Goal: Information Seeking & Learning: Compare options

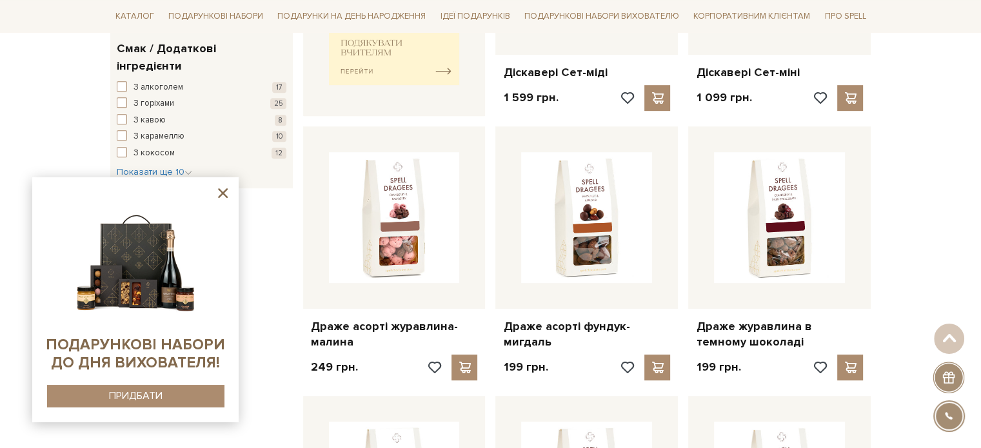
click at [230, 192] on icon at bounding box center [223, 193] width 16 height 16
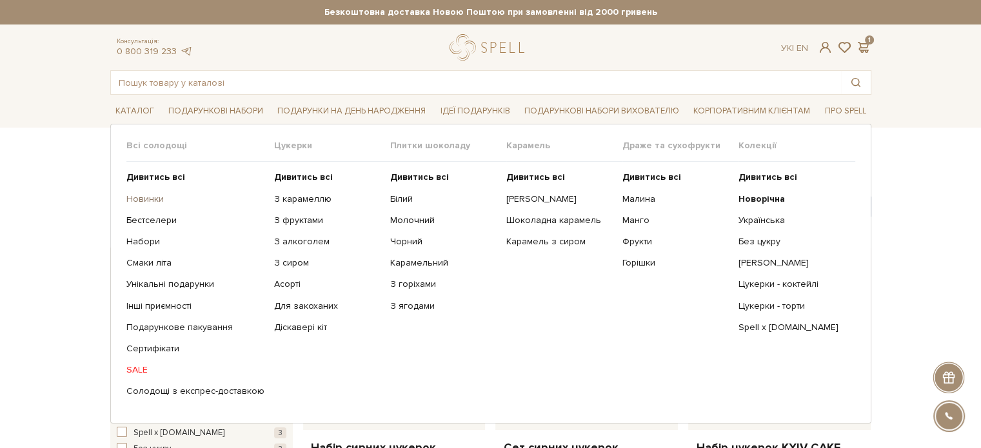
click at [146, 201] on link "Новинки" at bounding box center [195, 200] width 138 height 12
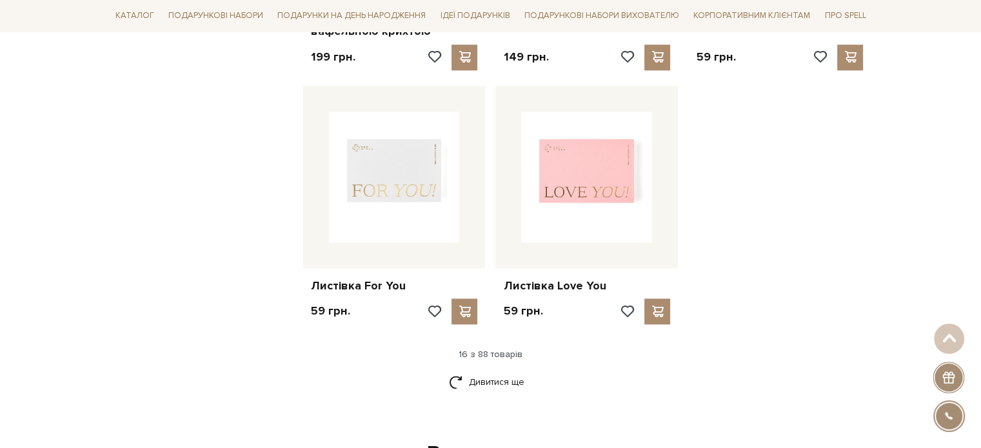
scroll to position [1548, 0]
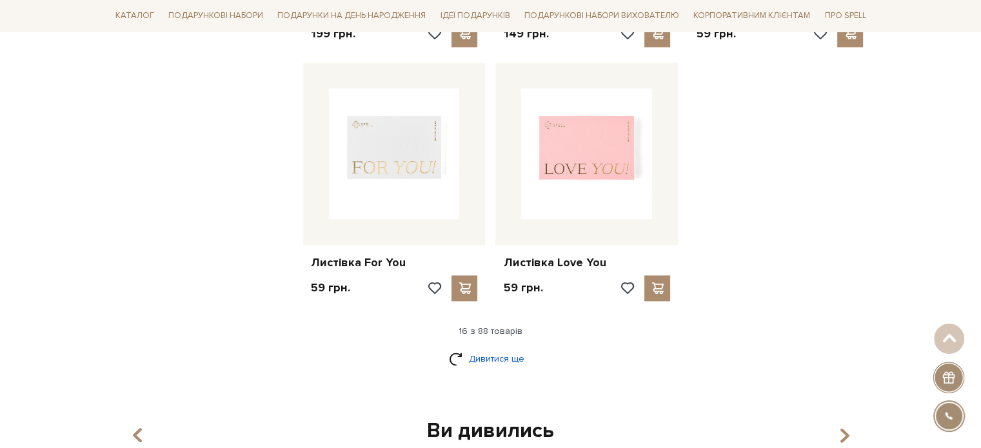
click at [479, 357] on link "Дивитися ще" at bounding box center [491, 359] width 84 height 23
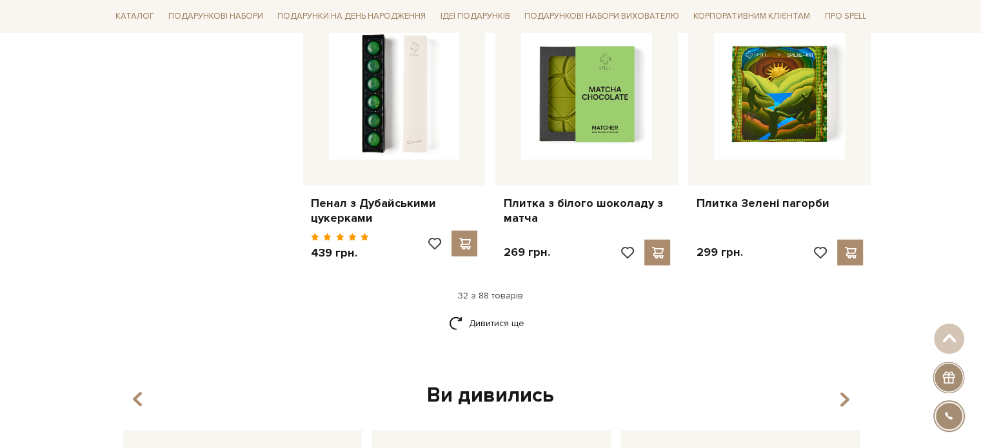
scroll to position [3032, 0]
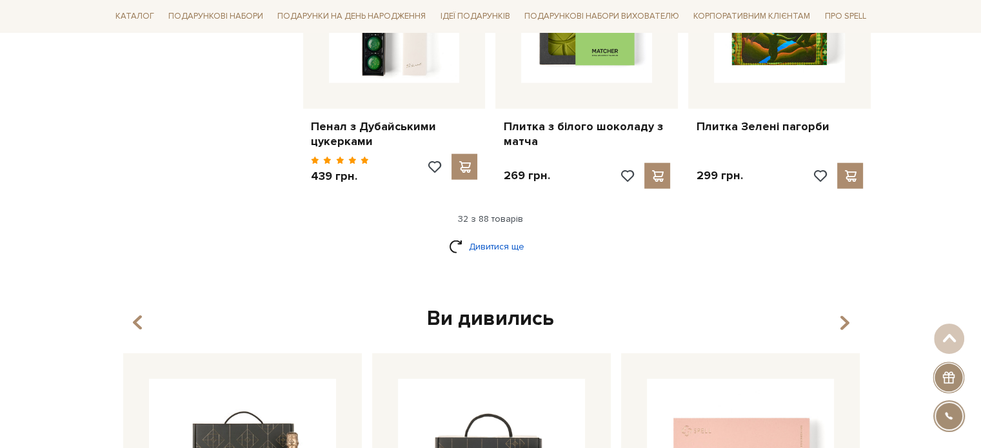
click at [490, 245] on link "Дивитися ще" at bounding box center [491, 246] width 84 height 23
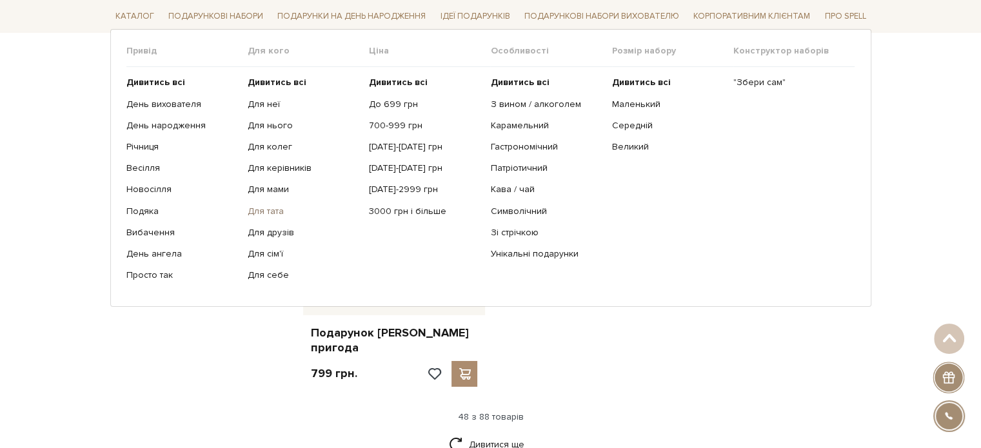
scroll to position [4194, 0]
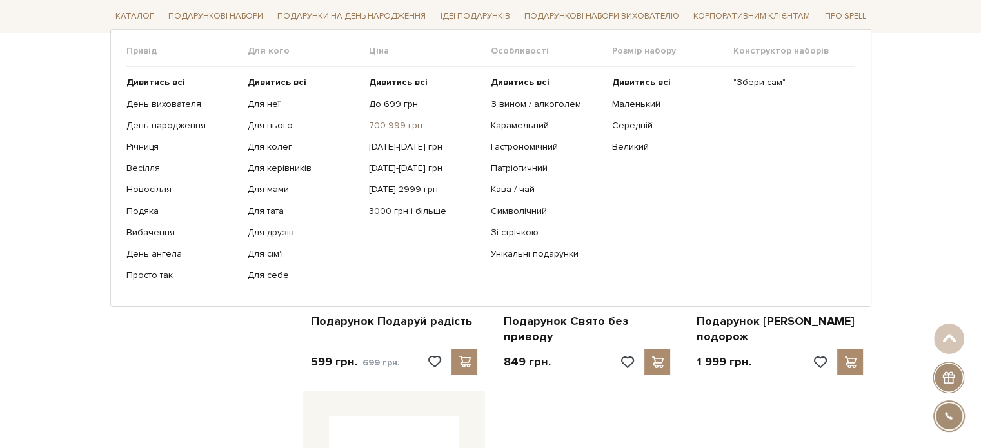
click at [399, 129] on link "700-999 грн" at bounding box center [425, 126] width 112 height 12
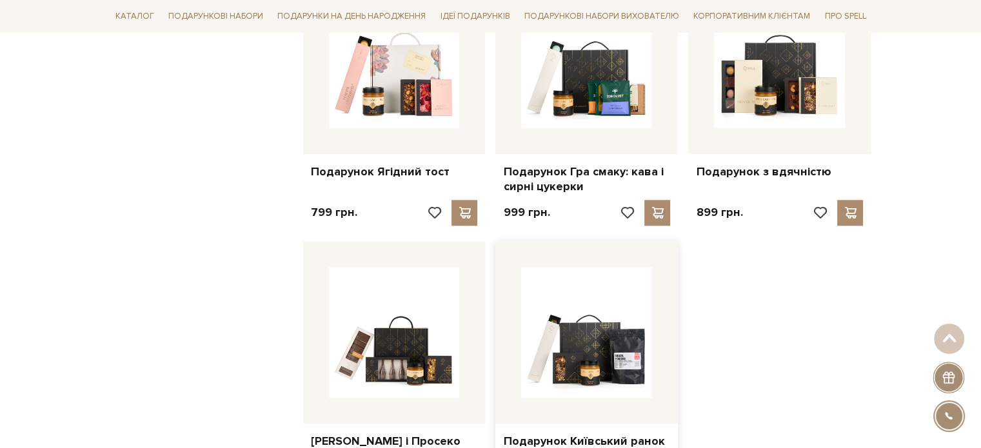
scroll to position [1484, 0]
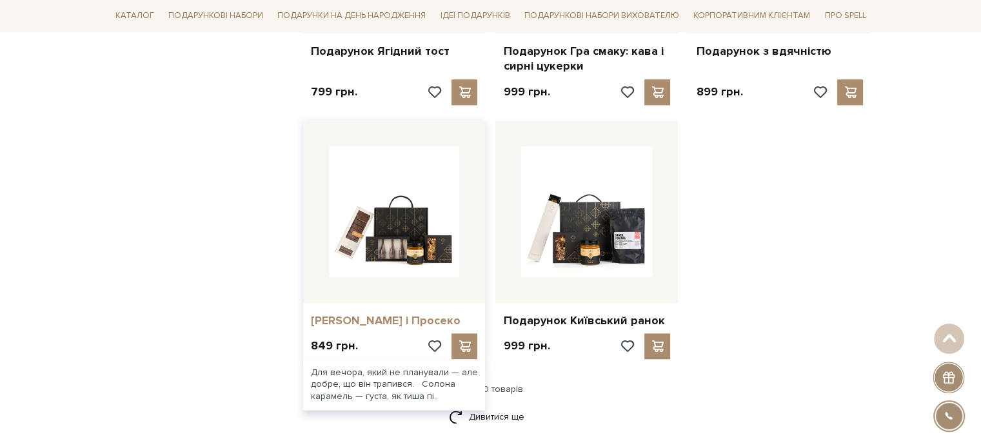
click at [354, 325] on link "[PERSON_NAME] і Просеко" at bounding box center [394, 321] width 167 height 15
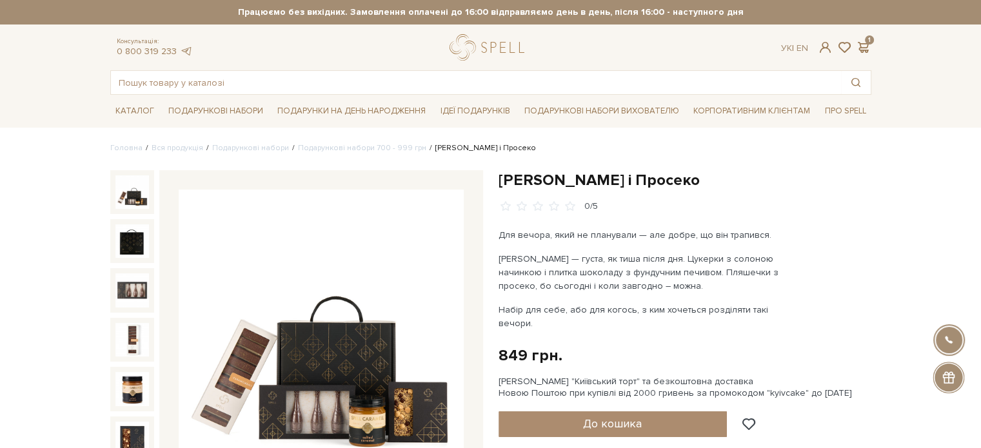
drag, startPoint x: 192, startPoint y: 2, endPoint x: 650, endPoint y: 55, distance: 461.1
click at [656, 61] on div "Консультація: 0 800 319 233 Ук | En | 1 #подарунок #Колекція до Дня Народження …" at bounding box center [491, 64] width 777 height 61
click at [595, 41] on div "Консультація: 0 800 319 233 Ук | En | 1" at bounding box center [491, 47] width 777 height 26
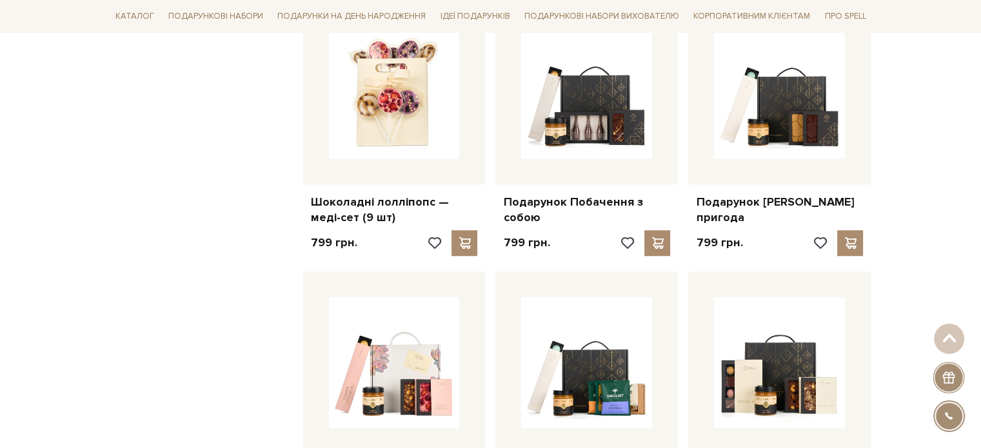
scroll to position [1032, 0]
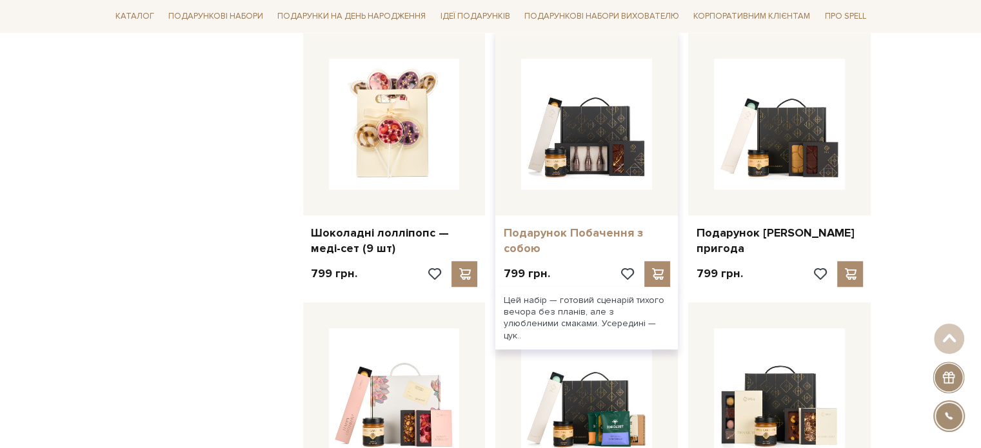
click at [570, 230] on link "Подарунок Побачення з собою" at bounding box center [586, 241] width 167 height 30
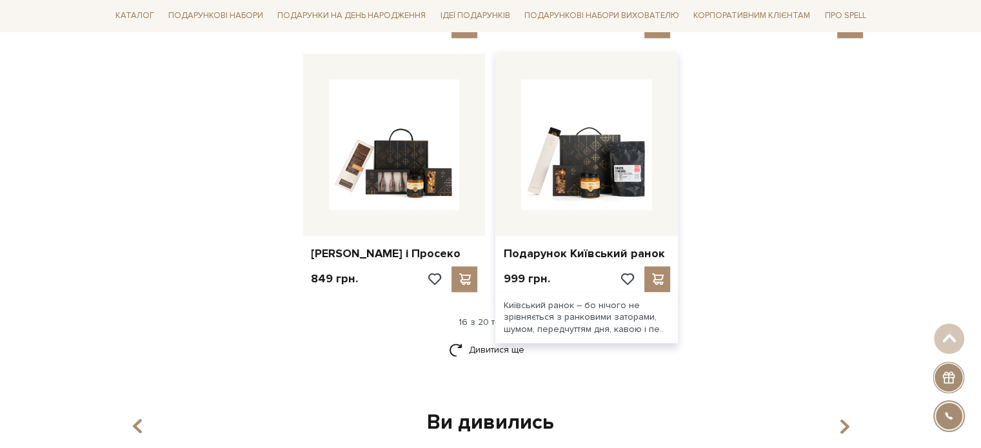
scroll to position [1613, 0]
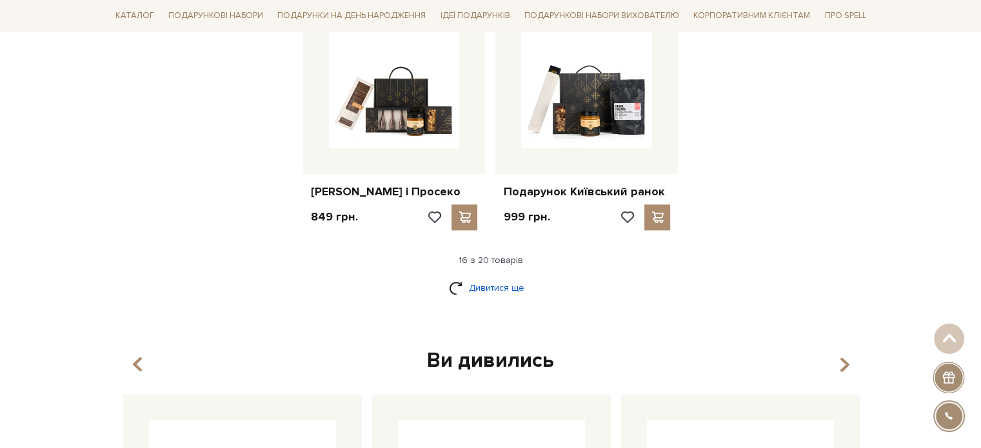
click at [481, 299] on link "Дивитися ще" at bounding box center [491, 288] width 84 height 23
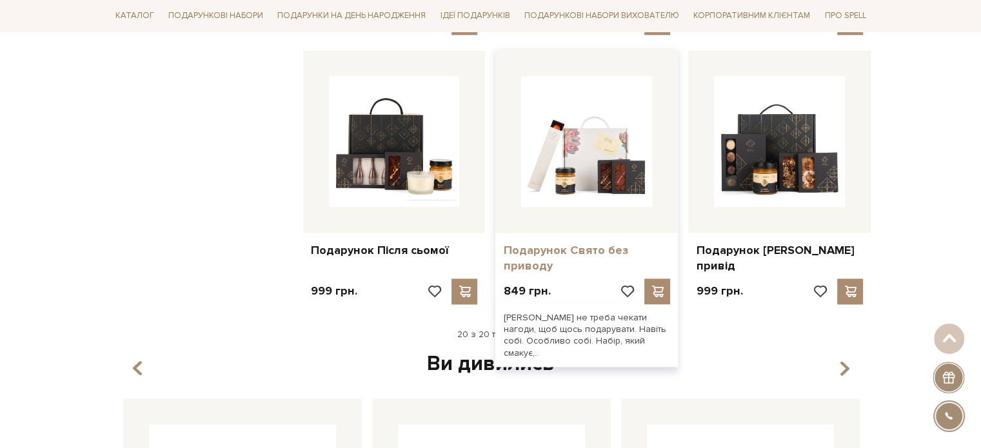
scroll to position [1806, 0]
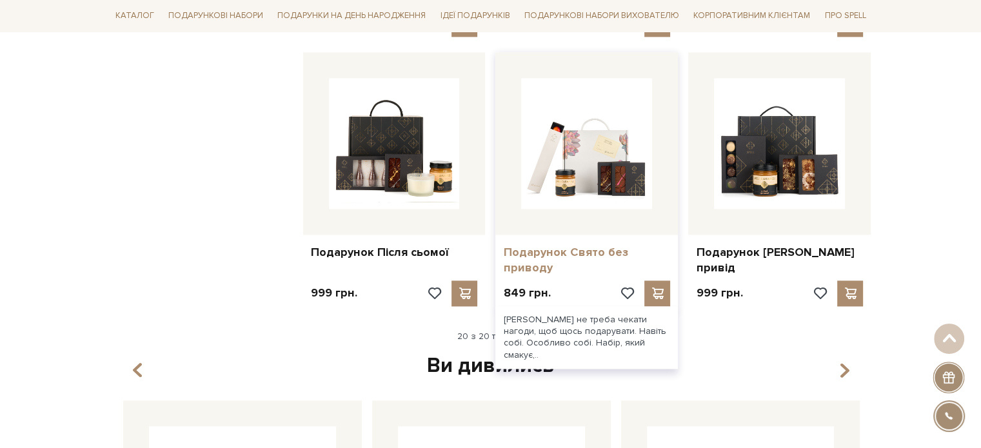
click at [532, 271] on link "Подарунок Свято без приводу" at bounding box center [586, 260] width 167 height 30
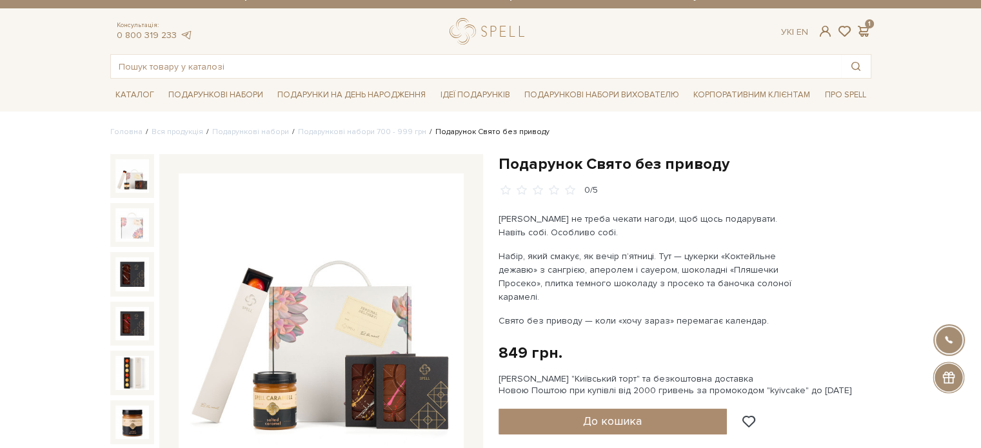
scroll to position [65, 0]
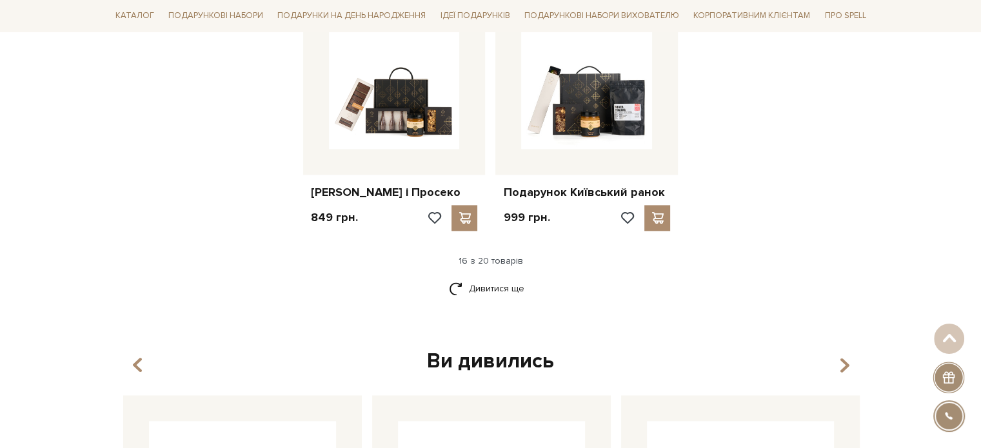
scroll to position [1613, 0]
click at [489, 299] on link "Дивитися ще" at bounding box center [491, 288] width 84 height 23
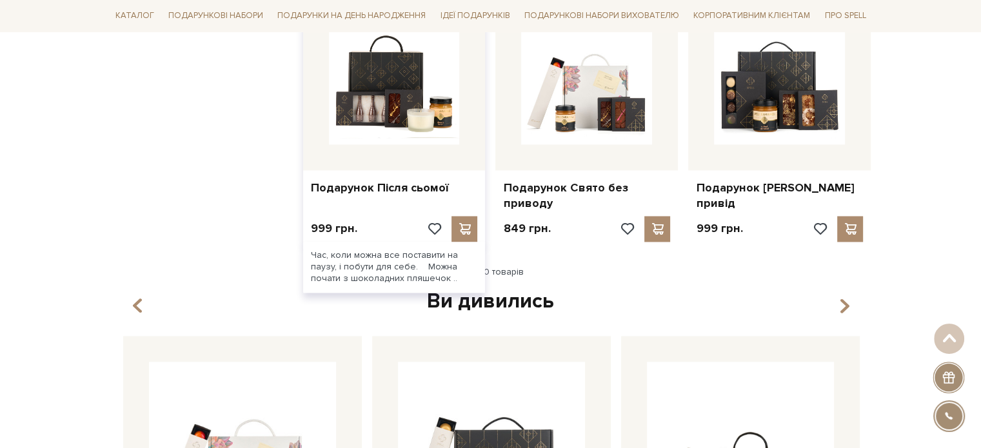
scroll to position [1742, 0]
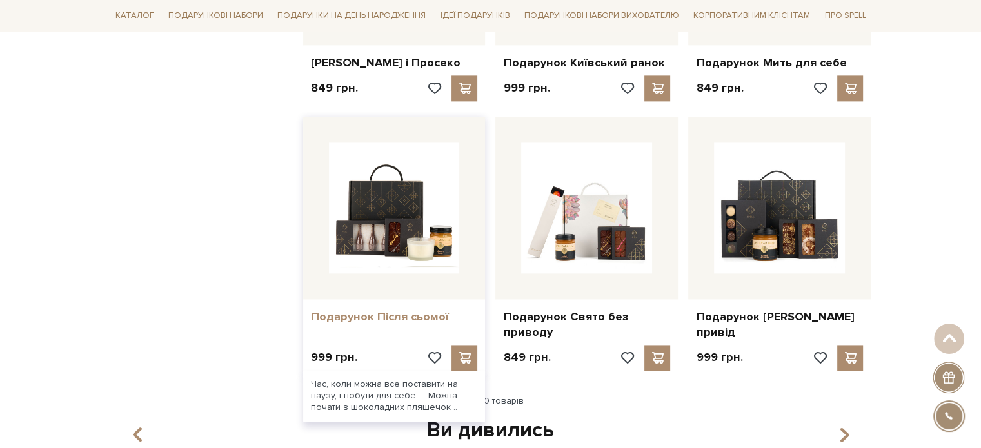
click at [398, 325] on link "Подарунок Після сьомої" at bounding box center [394, 317] width 167 height 15
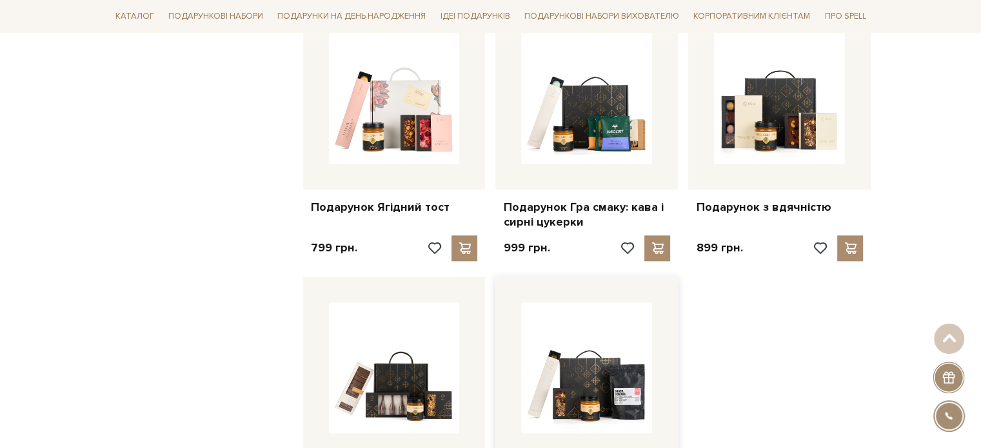
scroll to position [1226, 0]
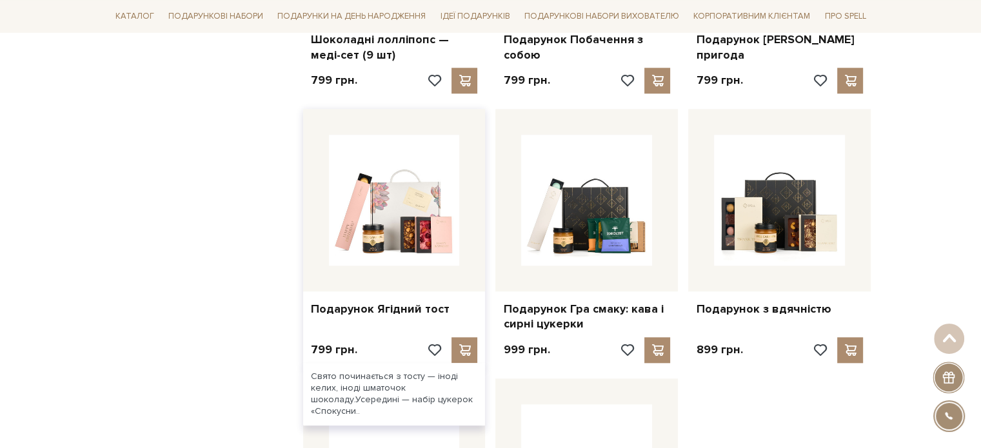
click at [379, 292] on div "Подарунок Ягідний тост" at bounding box center [394, 307] width 183 height 30
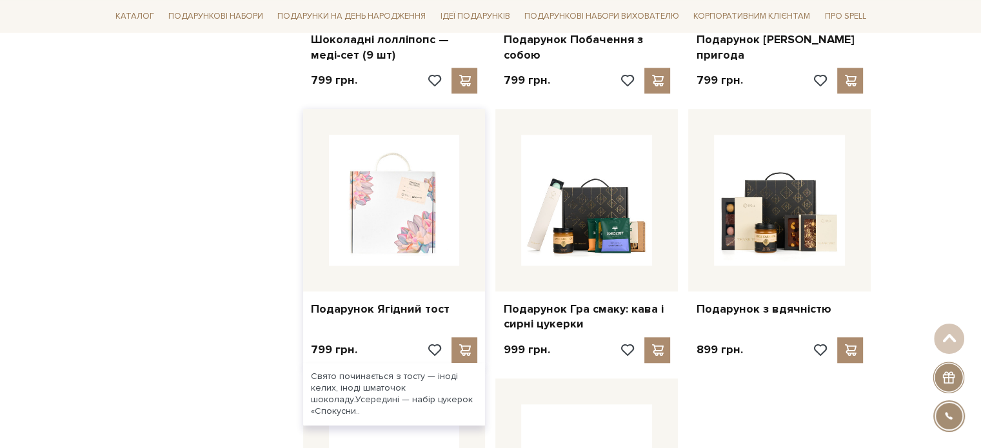
click at [386, 247] on img at bounding box center [394, 200] width 131 height 131
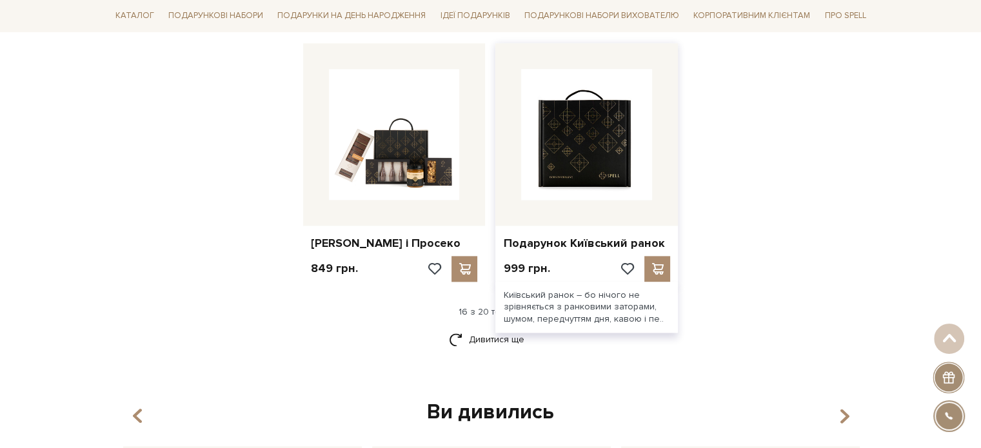
scroll to position [1613, 0]
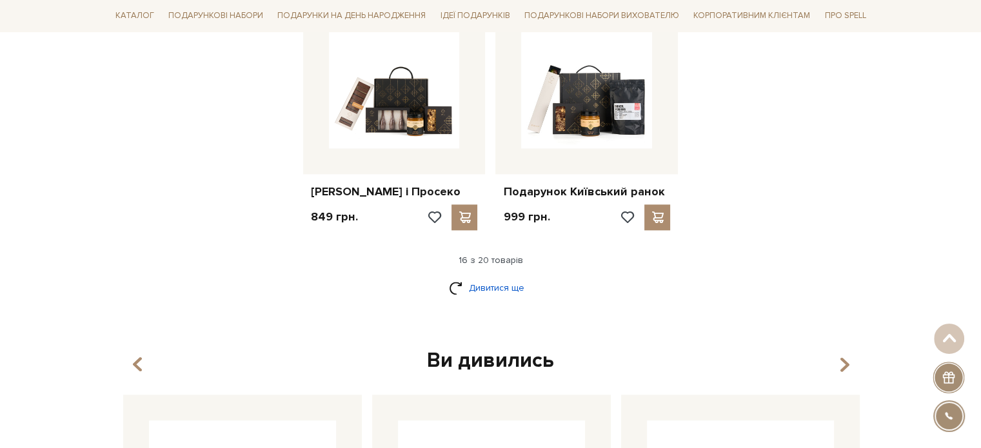
click at [489, 299] on link "Дивитися ще" at bounding box center [491, 288] width 84 height 23
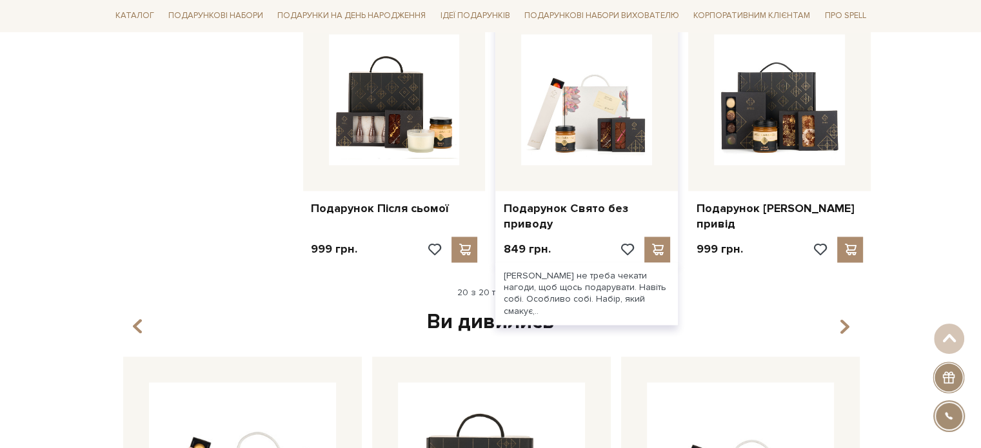
scroll to position [1871, 0]
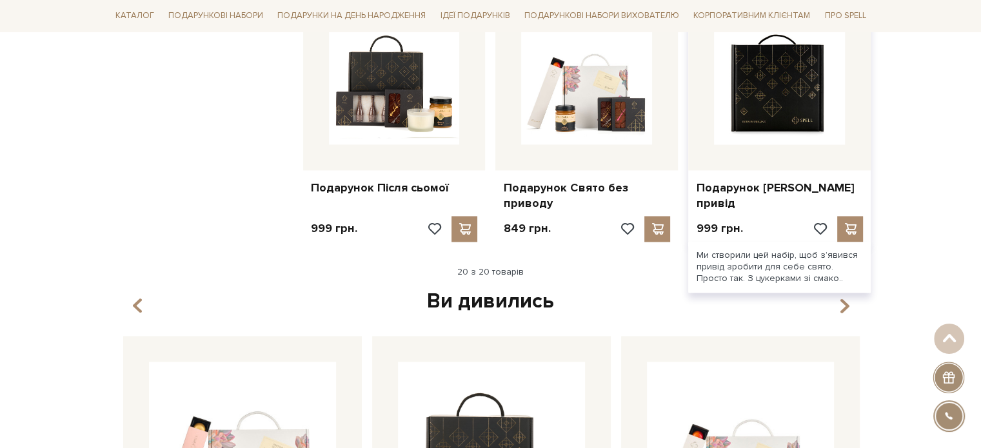
click at [785, 143] on img at bounding box center [779, 79] width 131 height 131
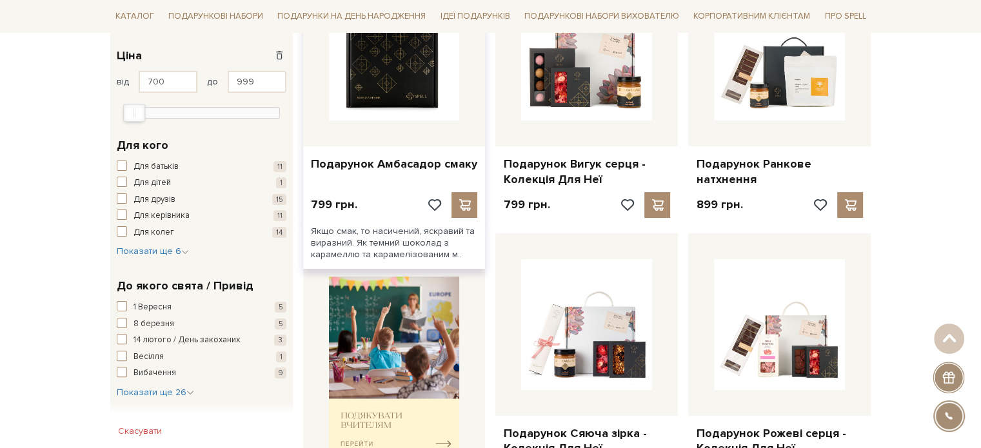
scroll to position [261, 0]
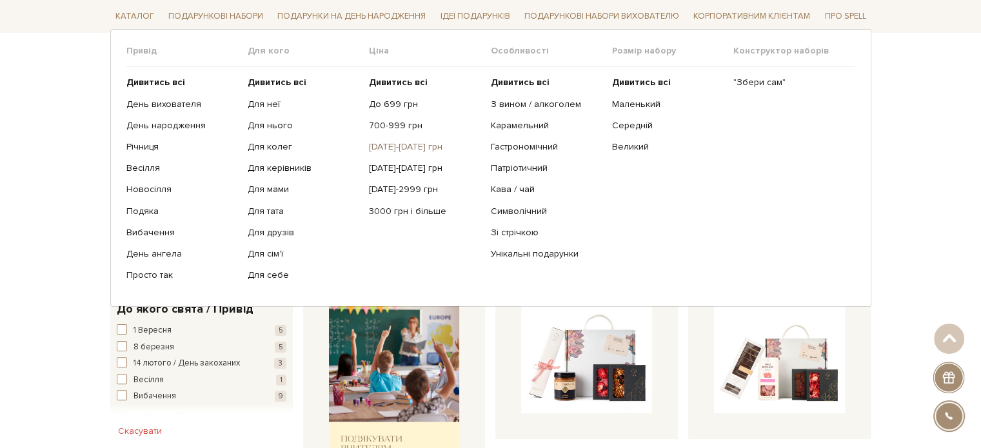
click at [381, 148] on link "[DATE]-[DATE] грн" at bounding box center [425, 147] width 112 height 12
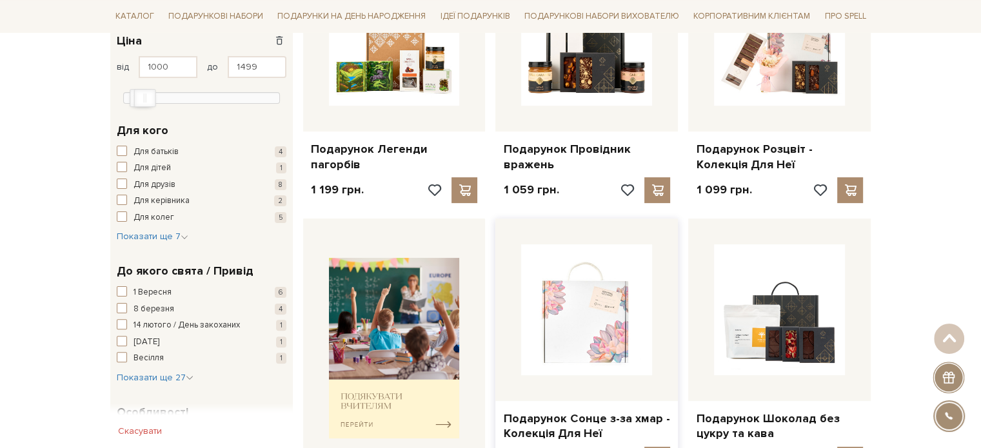
scroll to position [258, 0]
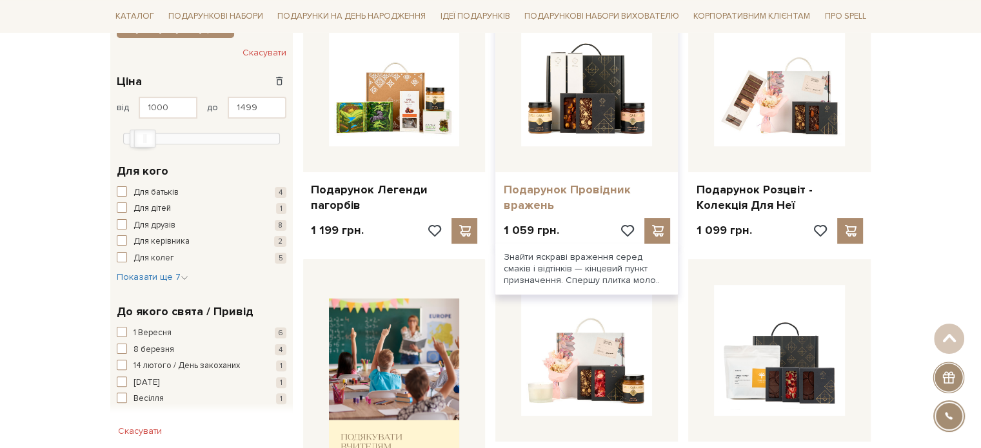
click at [550, 188] on link "Подарунок Провідник вражень" at bounding box center [586, 198] width 167 height 30
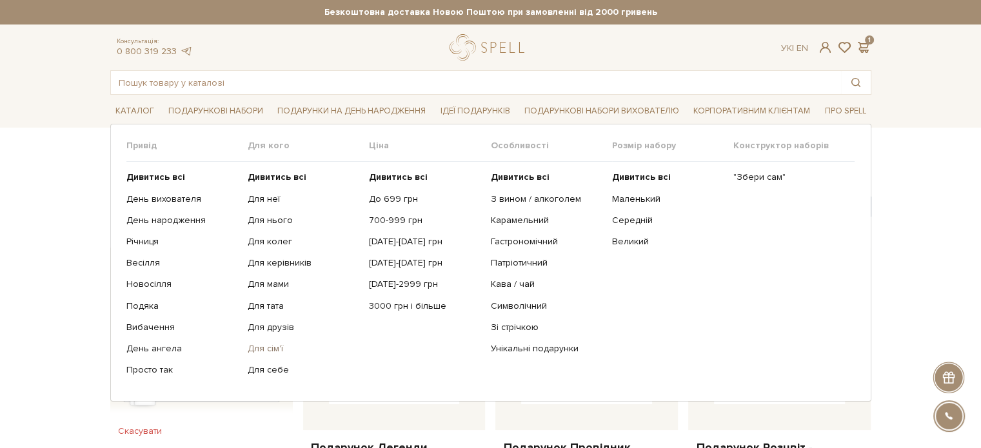
click at [266, 346] on link "Для сім'ї" at bounding box center [304, 349] width 112 height 12
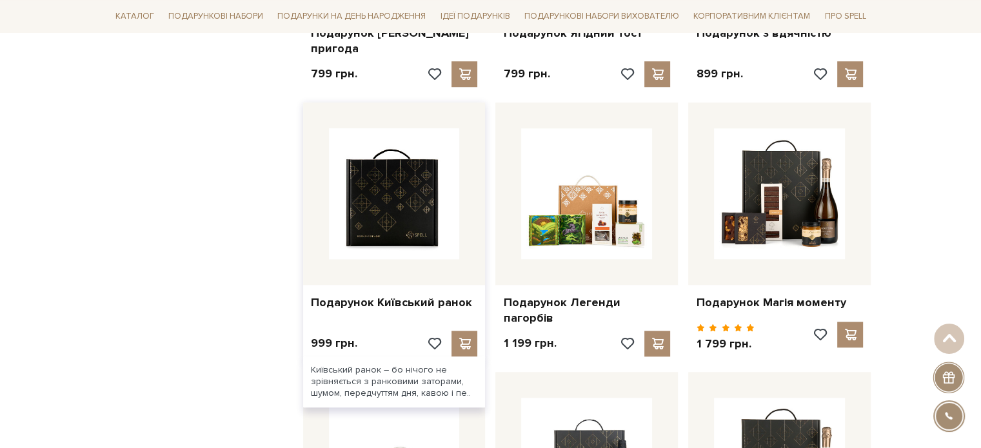
scroll to position [903, 0]
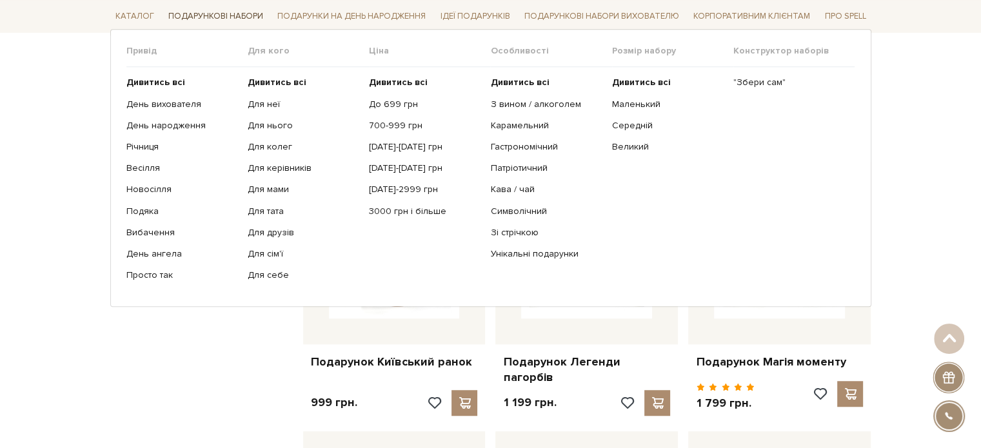
click at [248, 15] on link "Подарункові набори" at bounding box center [215, 16] width 105 height 20
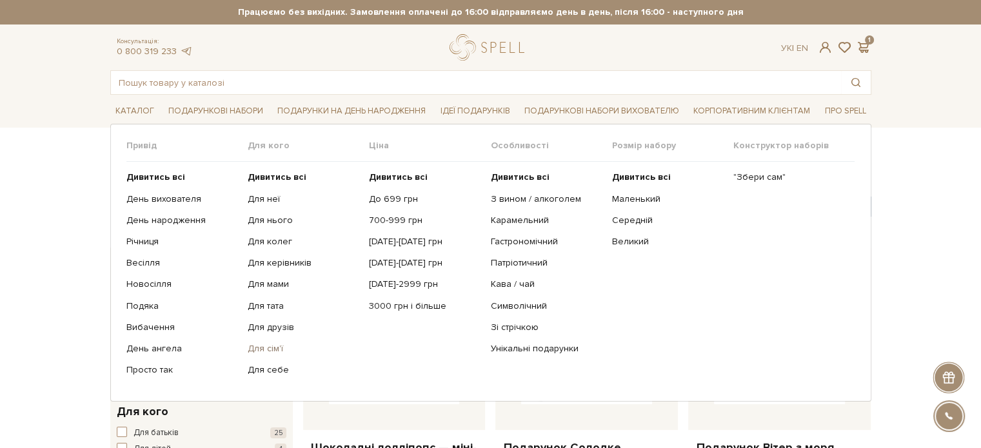
click at [265, 351] on link "Для сім'ї" at bounding box center [304, 349] width 112 height 12
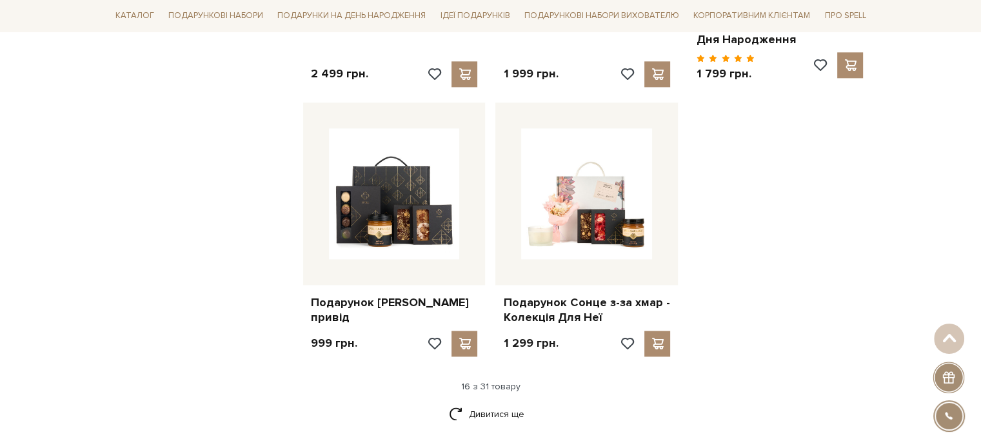
scroll to position [1548, 0]
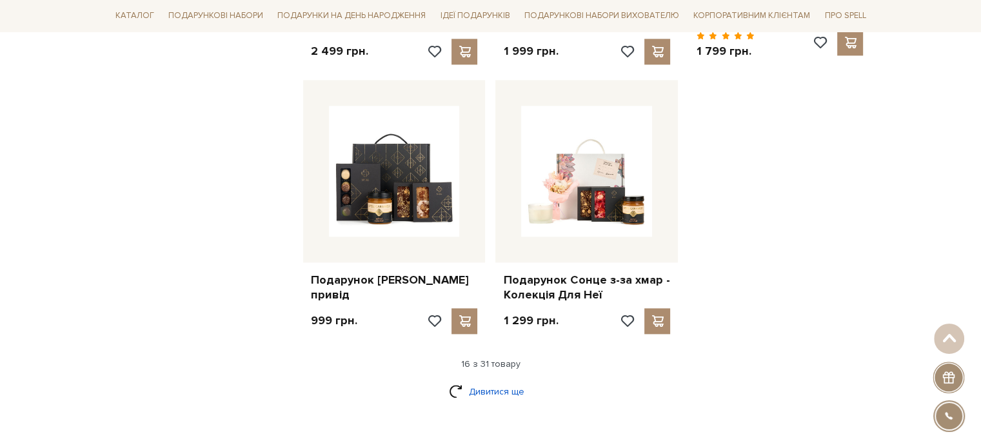
click at [485, 381] on link "Дивитися ще" at bounding box center [491, 392] width 84 height 23
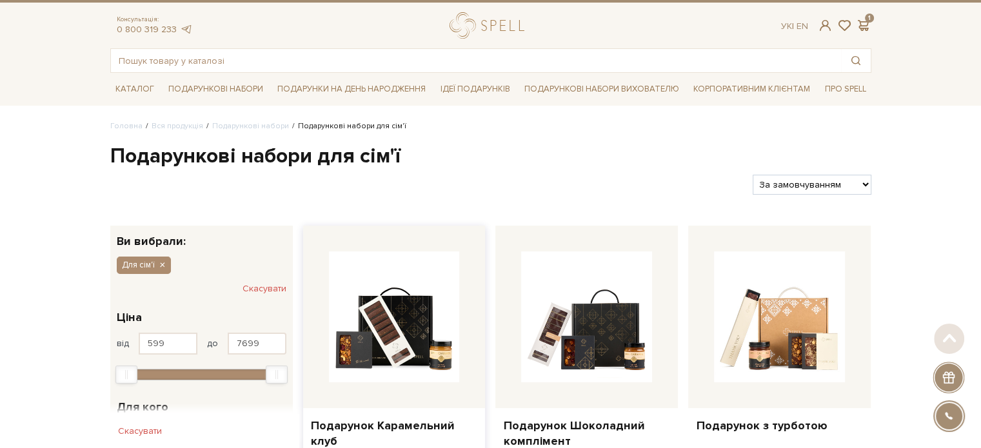
scroll to position [0, 0]
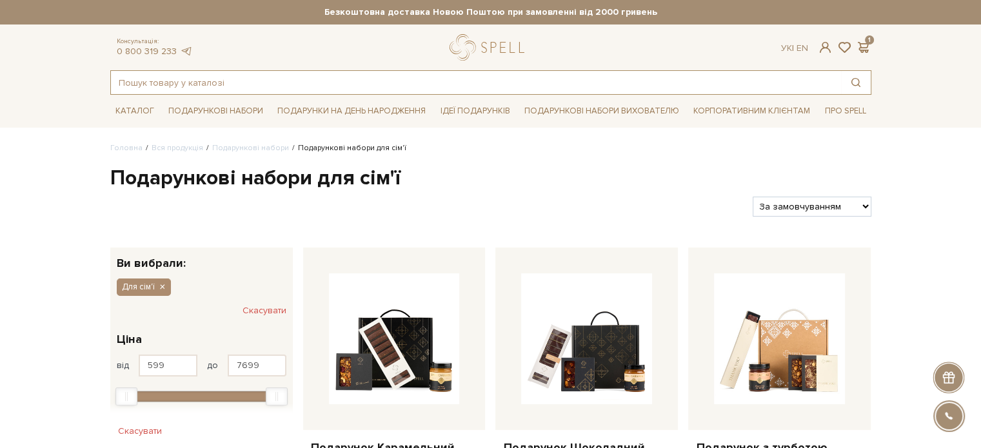
click at [221, 90] on input "text" at bounding box center [476, 82] width 730 height 23
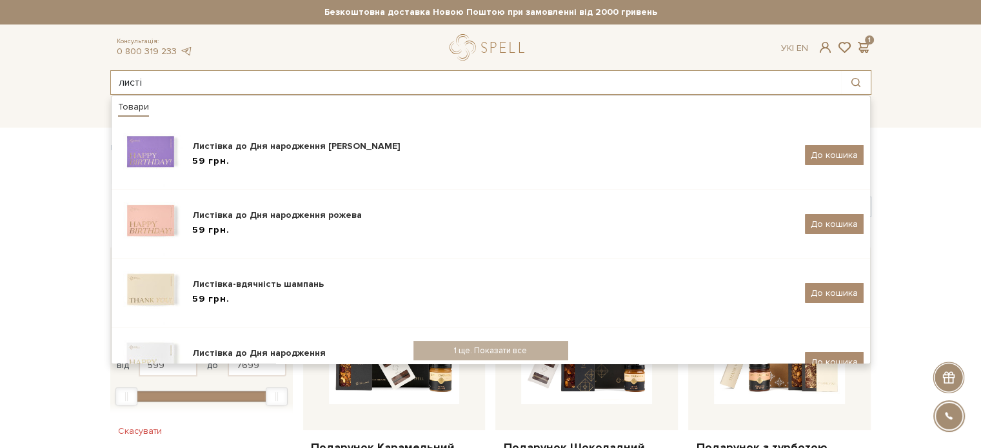
type input "листі"
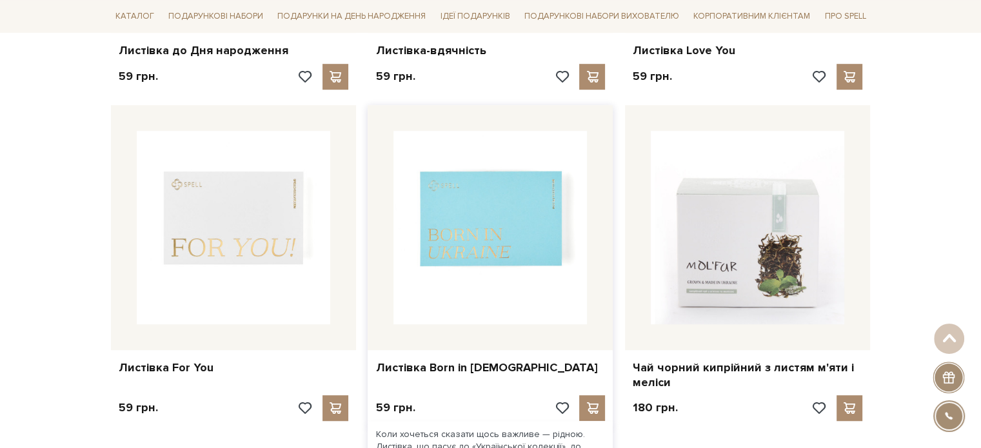
scroll to position [903, 0]
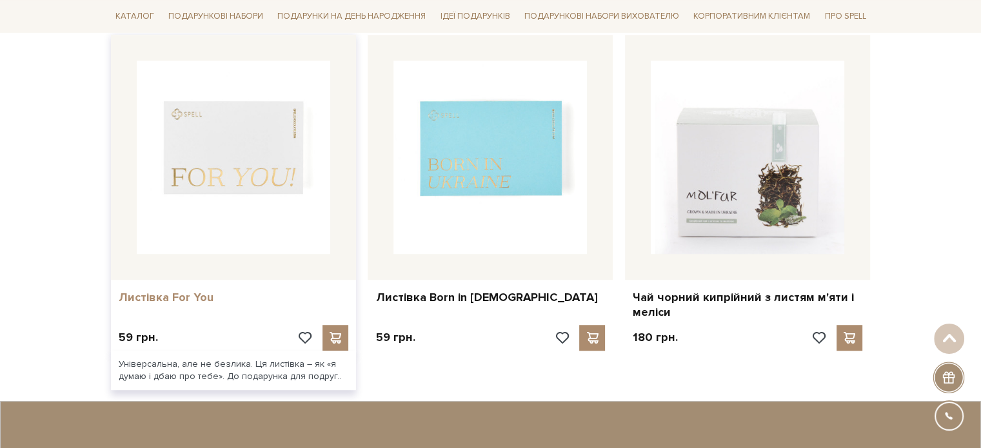
click at [170, 290] on link "Листівка For You" at bounding box center [234, 297] width 230 height 15
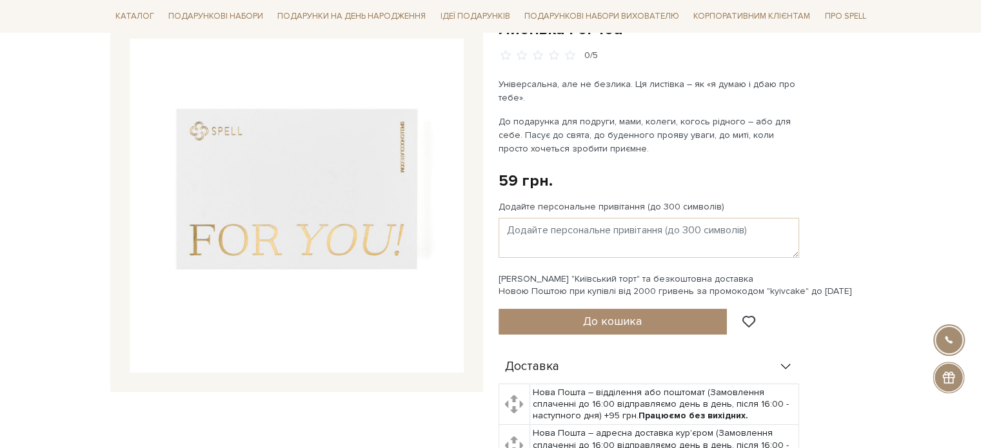
scroll to position [129, 0]
